Goal: Task Accomplishment & Management: Manage account settings

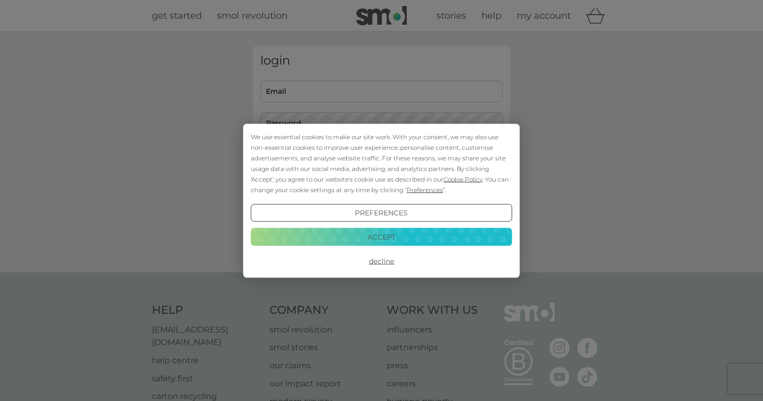
click at [371, 257] on button "Decline" at bounding box center [381, 261] width 261 height 18
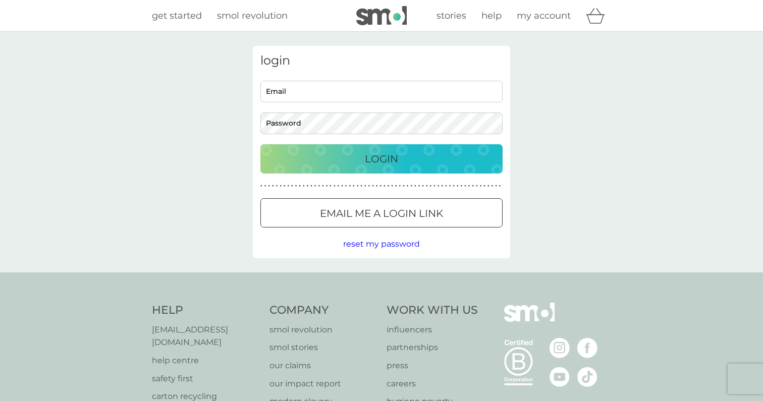
click at [355, 210] on p "Email me a login link" at bounding box center [381, 213] width 123 height 16
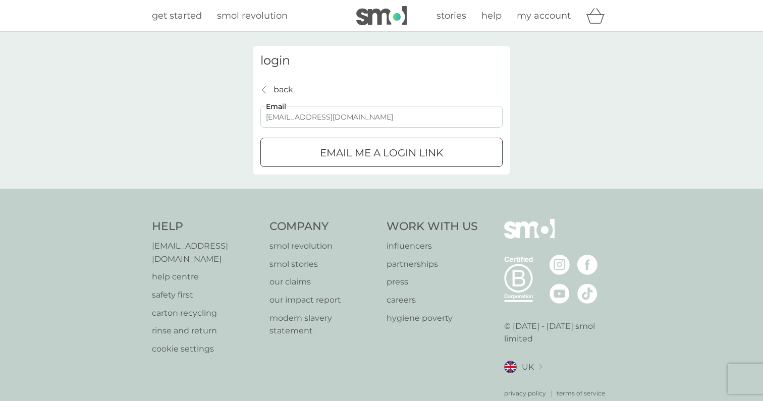
type input "[EMAIL_ADDRESS][DOMAIN_NAME]"
click at [381, 152] on button "Email me a login link" at bounding box center [381, 152] width 242 height 29
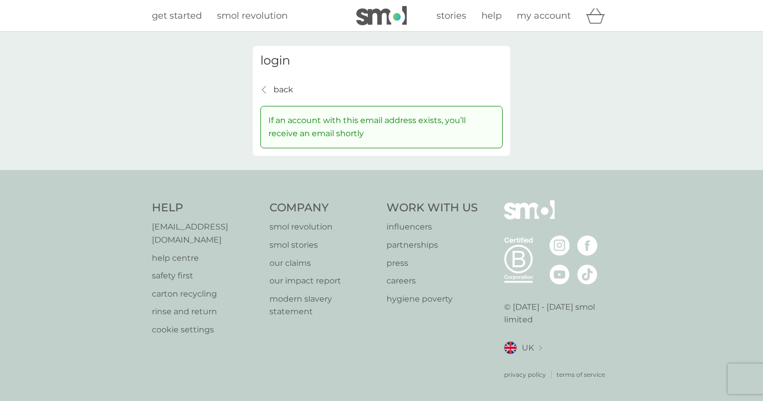
click at [269, 90] on div "back back" at bounding box center [276, 89] width 33 height 13
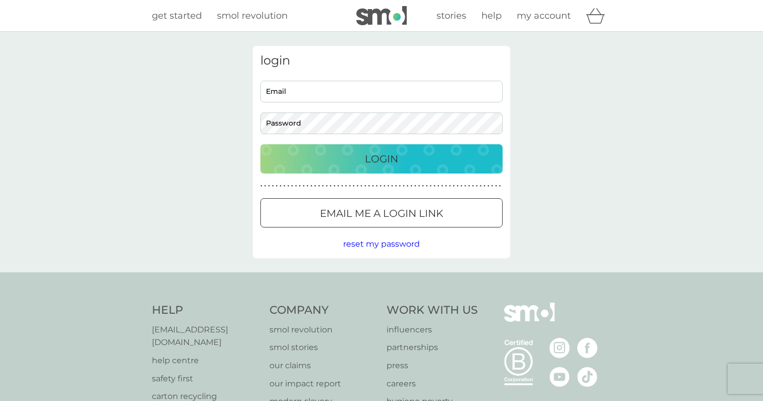
click at [331, 208] on p "Email me a login link" at bounding box center [381, 213] width 123 height 16
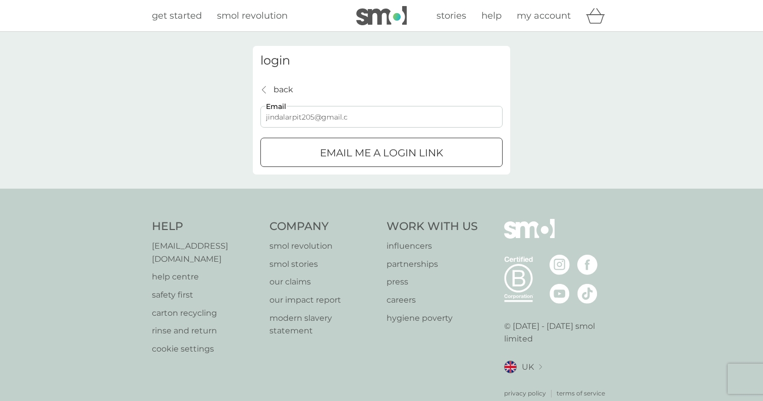
type input "jindalarpit205@gmail.co"
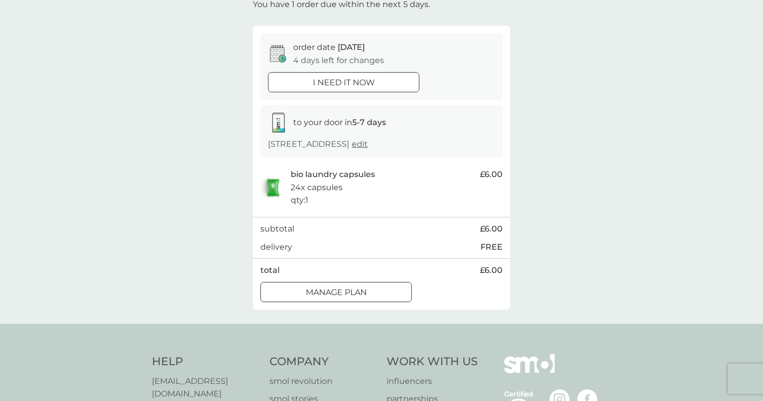
scroll to position [78, 0]
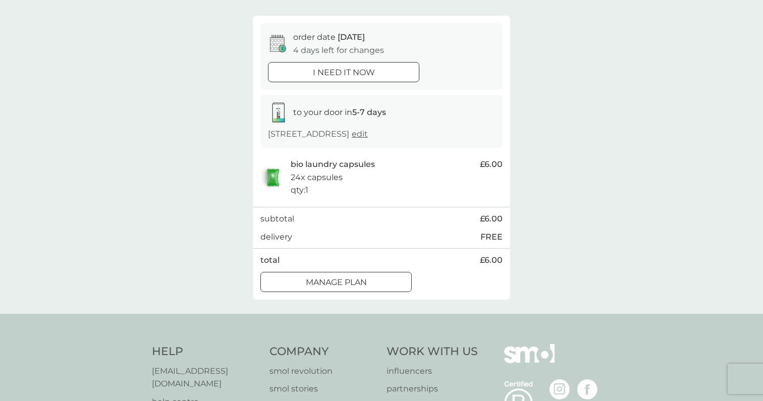
click at [371, 276] on div "Manage plan" at bounding box center [336, 282] width 150 height 13
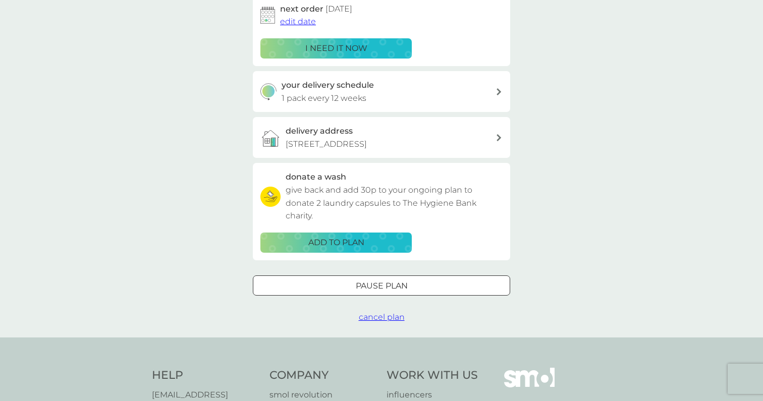
scroll to position [179, 0]
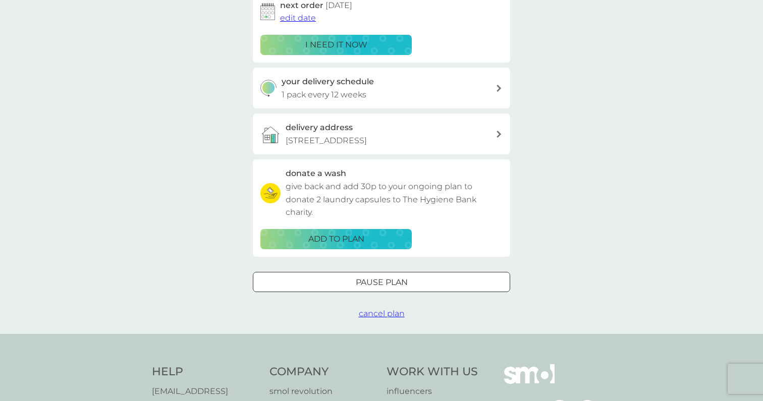
click at [380, 312] on span "cancel plan" at bounding box center [382, 314] width 46 height 10
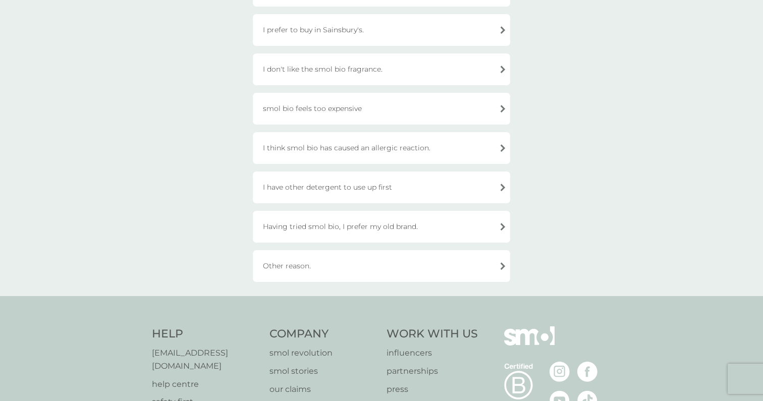
scroll to position [266, 0]
click at [413, 216] on div "Having tried smol bio, I prefer my old brand." at bounding box center [381, 225] width 257 height 32
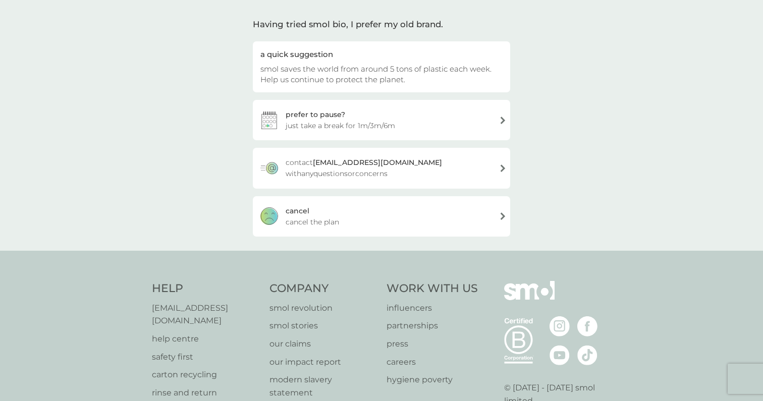
scroll to position [56, 0]
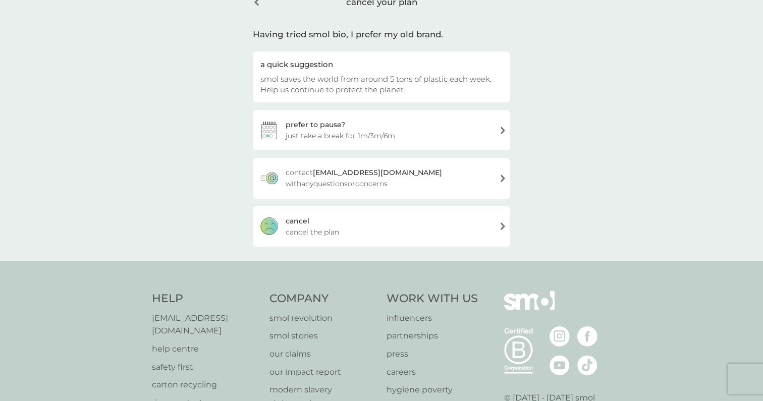
click at [403, 221] on div "[PERSON_NAME] the plan" at bounding box center [381, 226] width 257 height 40
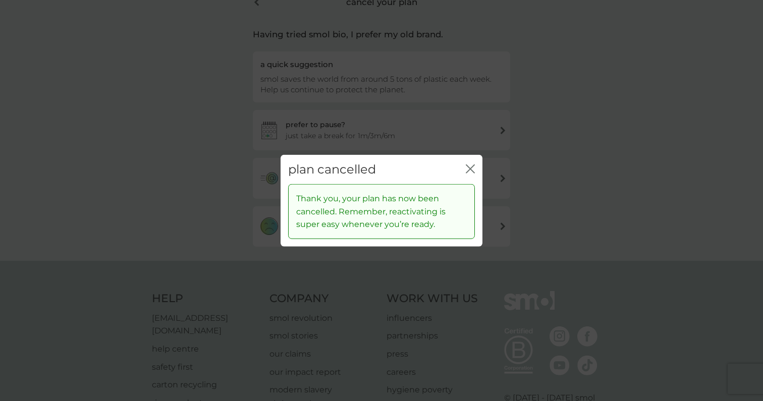
click at [469, 168] on icon "close" at bounding box center [468, 168] width 4 height 8
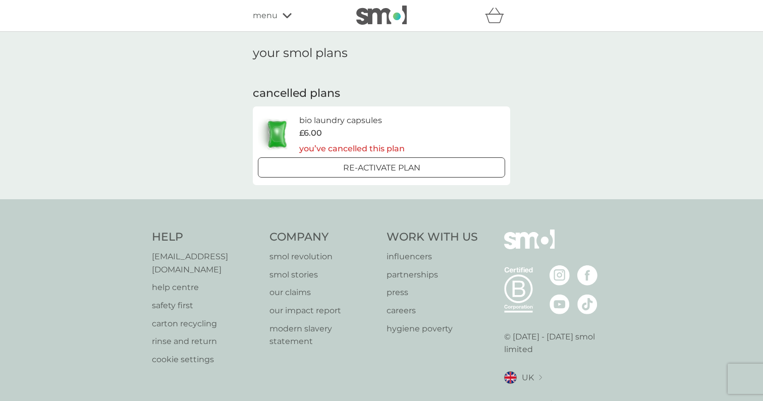
click at [427, 230] on h4 "Work With Us" at bounding box center [431, 237] width 91 height 16
